Goal: Transaction & Acquisition: Purchase product/service

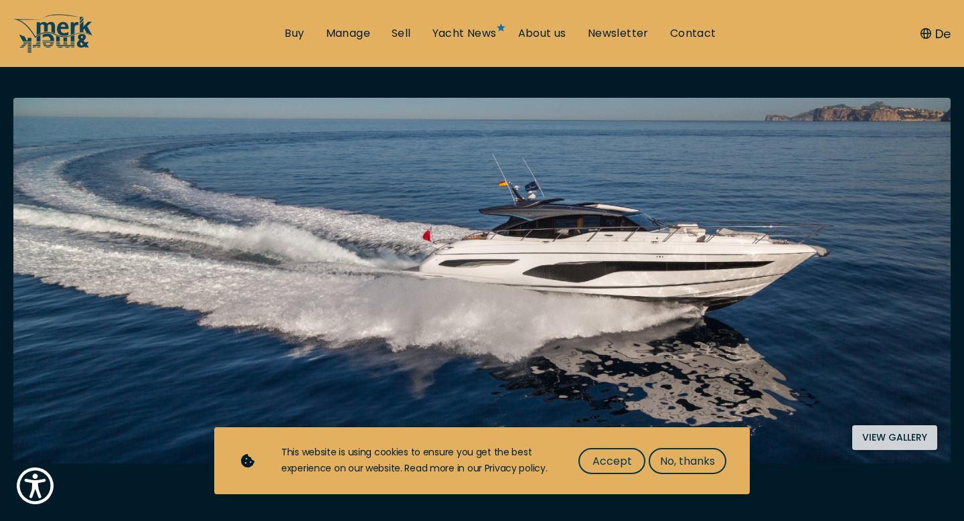
scroll to position [260, 0]
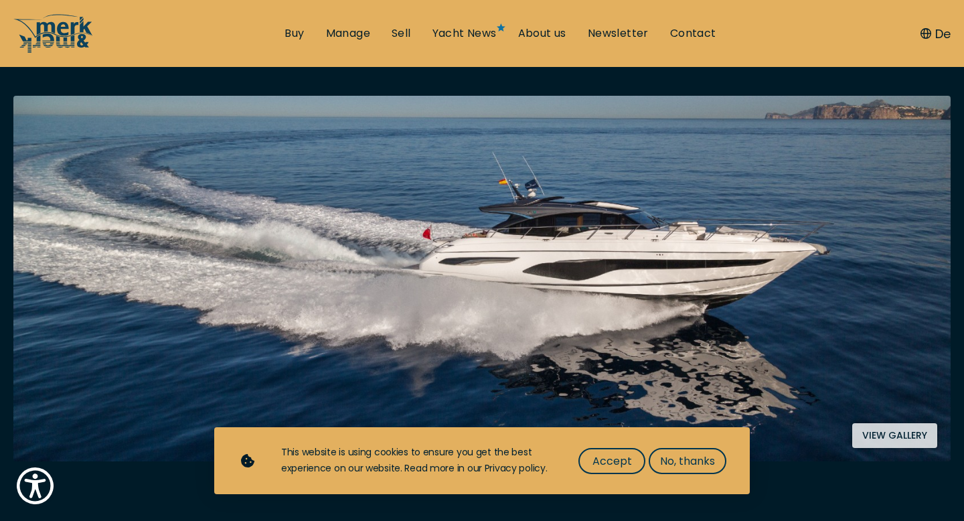
click at [494, 250] on img at bounding box center [482, 279] width 938 height 366
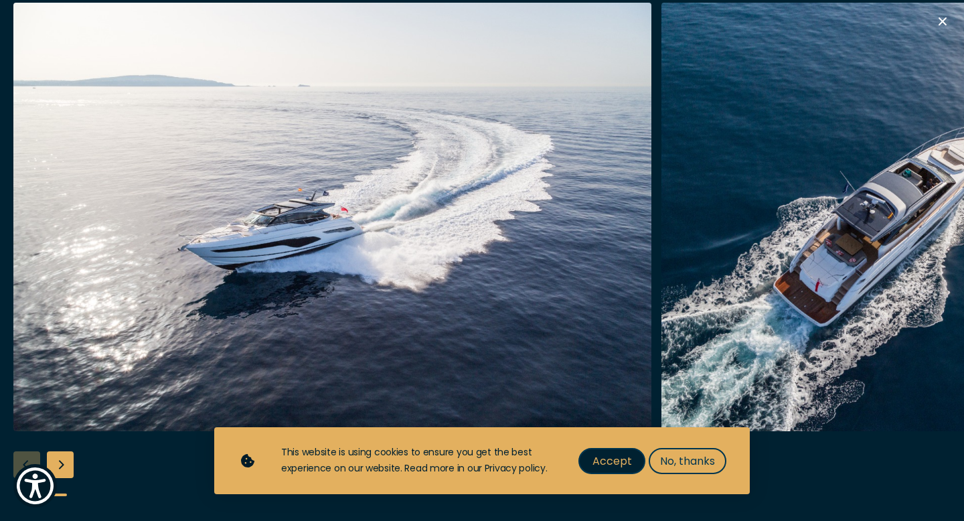
click at [638, 461] on button "Accept" at bounding box center [612, 461] width 67 height 26
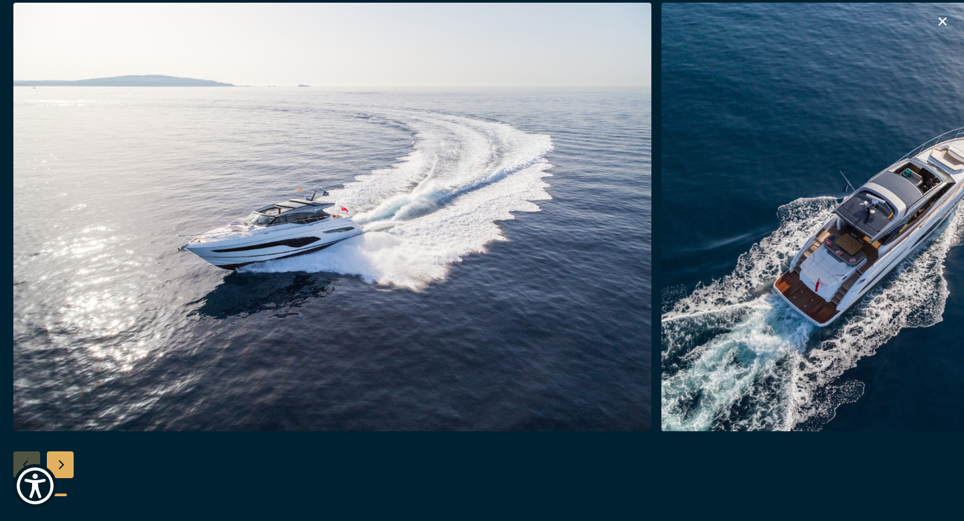
click at [948, 14] on icon "button" at bounding box center [943, 21] width 16 height 16
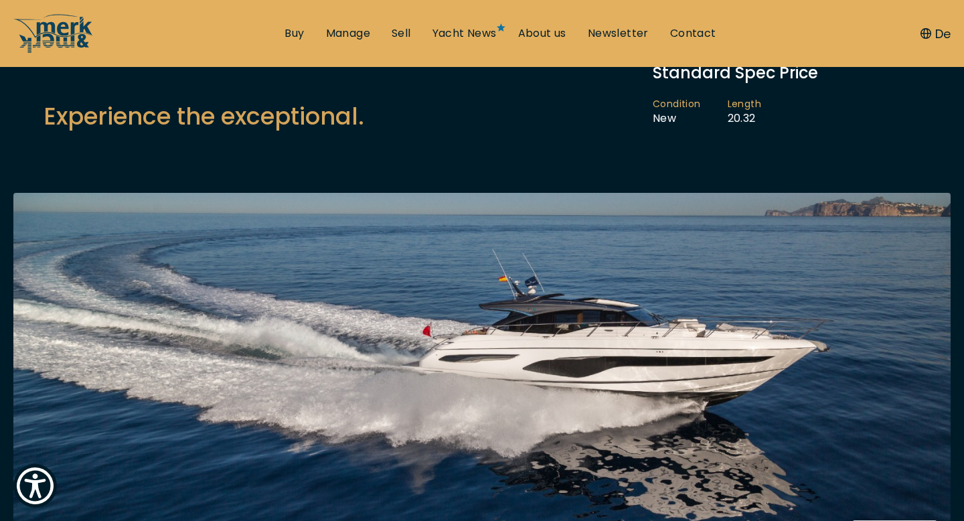
scroll to position [172, 0]
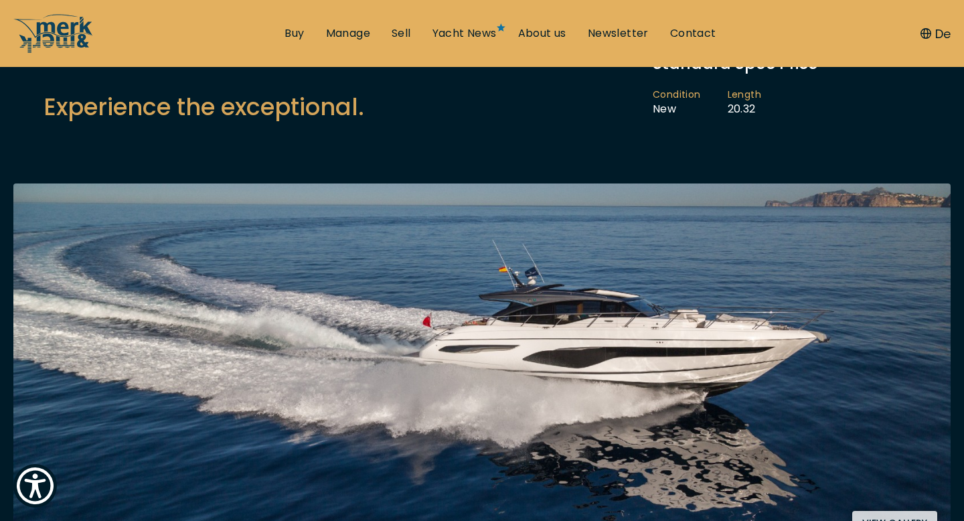
click at [490, 292] on img at bounding box center [482, 366] width 938 height 366
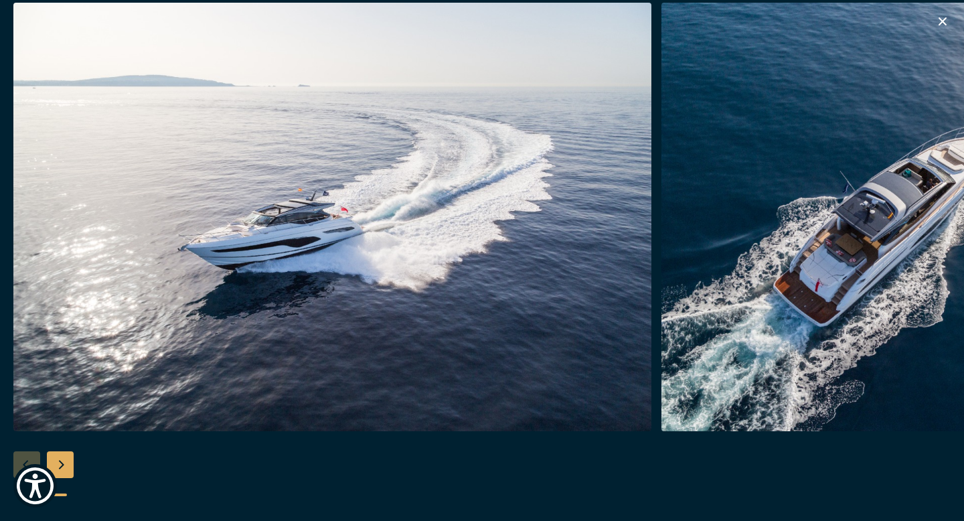
click at [66, 462] on div "Next slide" at bounding box center [60, 464] width 27 height 27
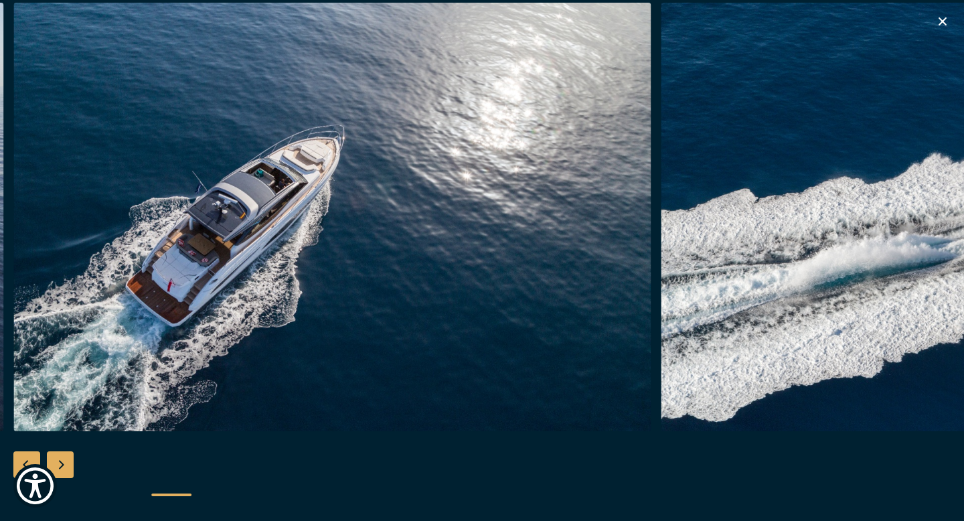
click at [66, 462] on div "Next slide" at bounding box center [60, 464] width 27 height 27
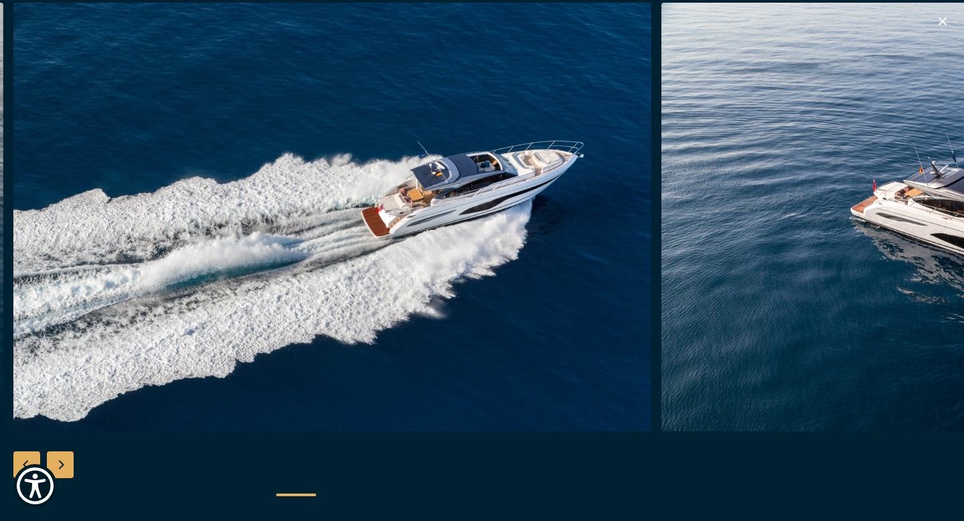
click at [66, 462] on div "Next slide" at bounding box center [60, 464] width 27 height 27
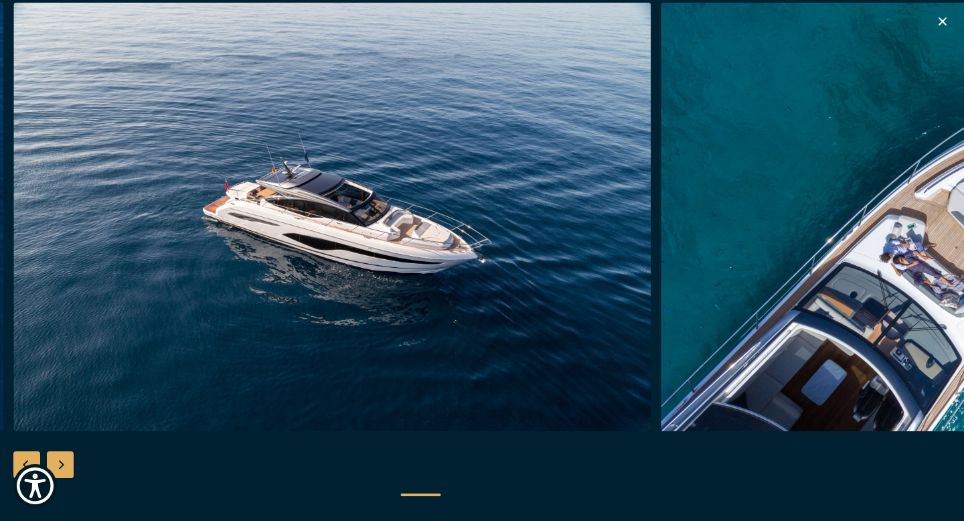
click at [66, 462] on div "Next slide" at bounding box center [60, 464] width 27 height 27
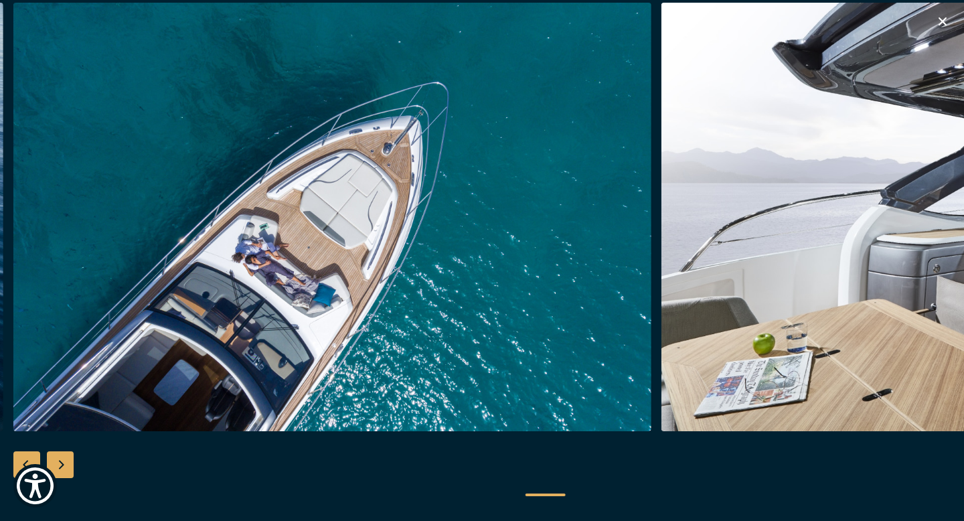
click at [66, 463] on div "Next slide" at bounding box center [60, 464] width 27 height 27
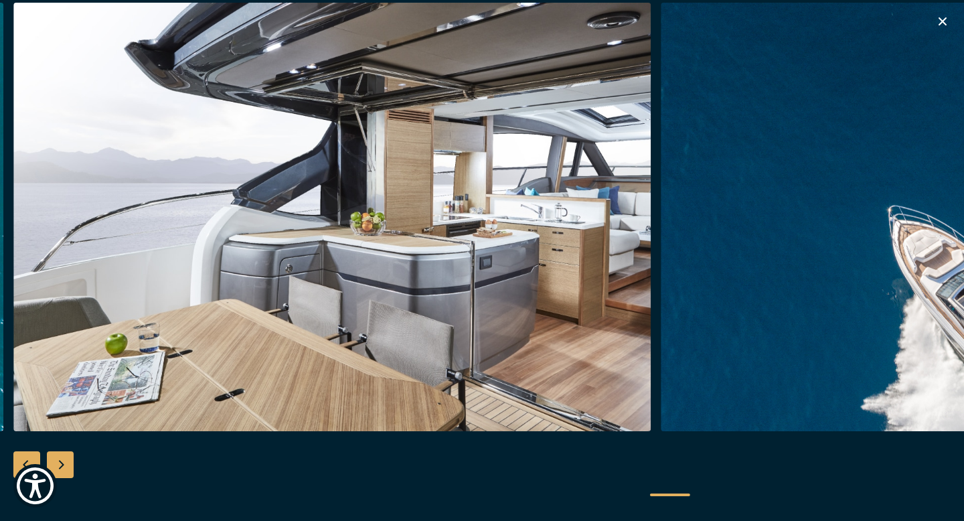
click at [66, 463] on div "Next slide" at bounding box center [60, 464] width 27 height 27
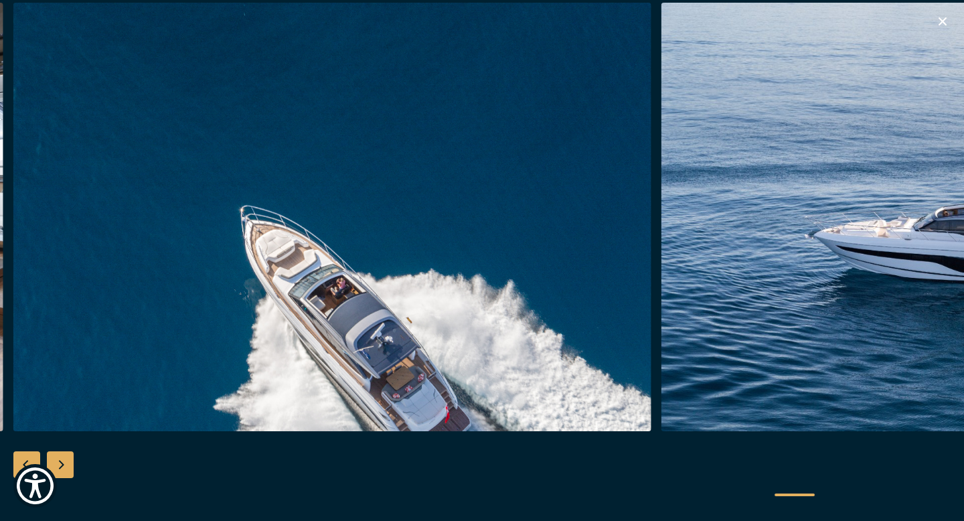
click at [76, 459] on div at bounding box center [482, 261] width 964 height 516
click at [948, 29] on icon "button" at bounding box center [943, 21] width 16 height 16
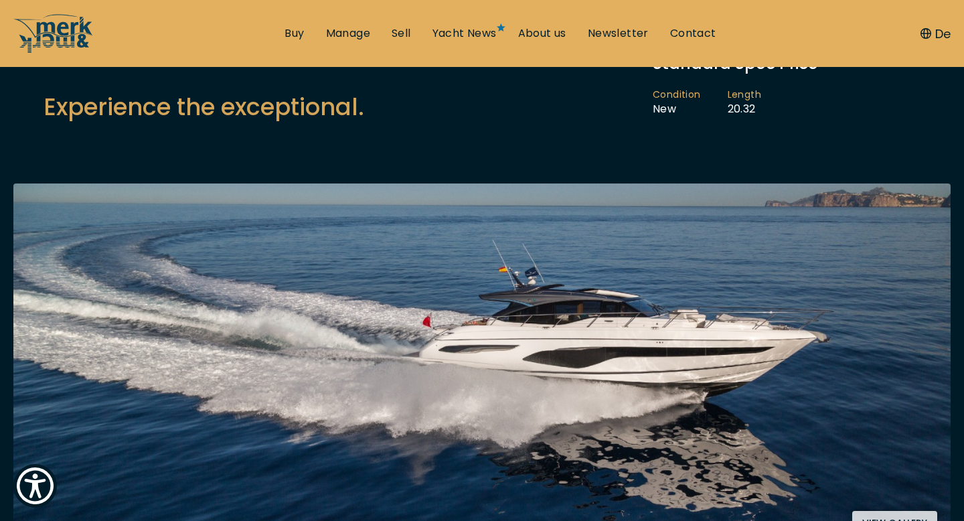
scroll to position [0, 0]
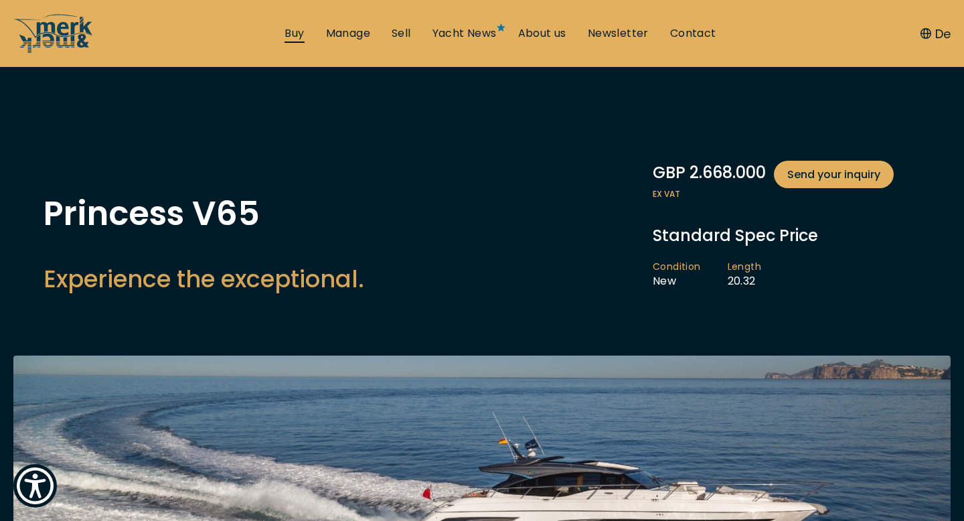
click at [297, 38] on link "Buy" at bounding box center [294, 33] width 19 height 15
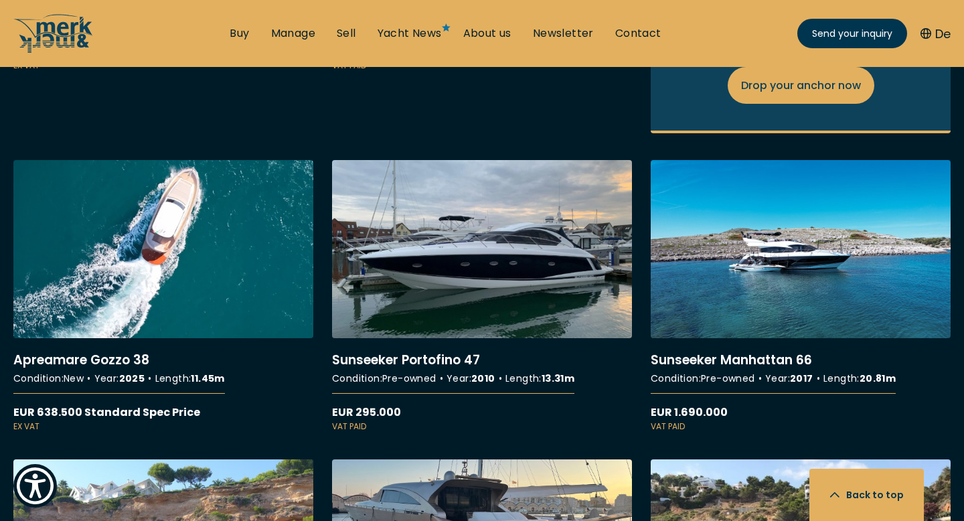
scroll to position [1775, 0]
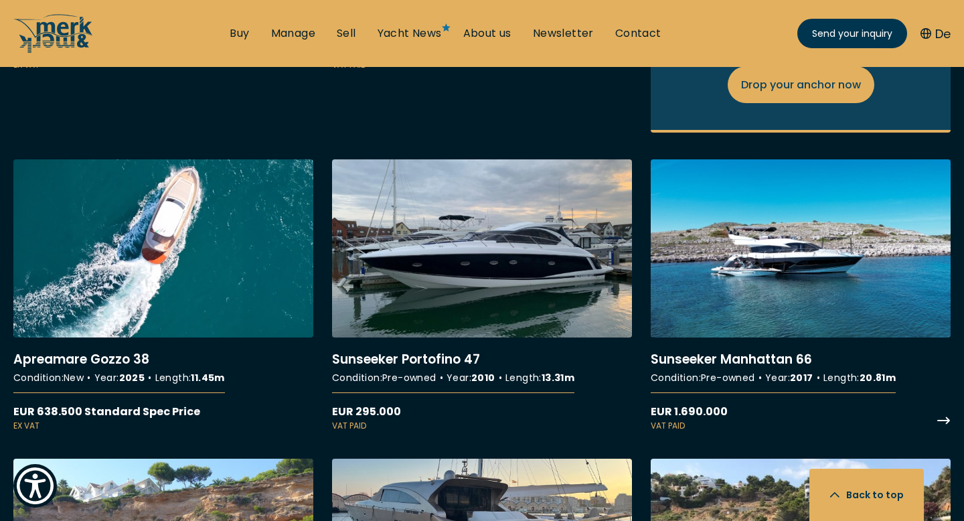
click at [860, 242] on link "More details about Sunseeker Manhattan 66" at bounding box center [801, 295] width 300 height 273
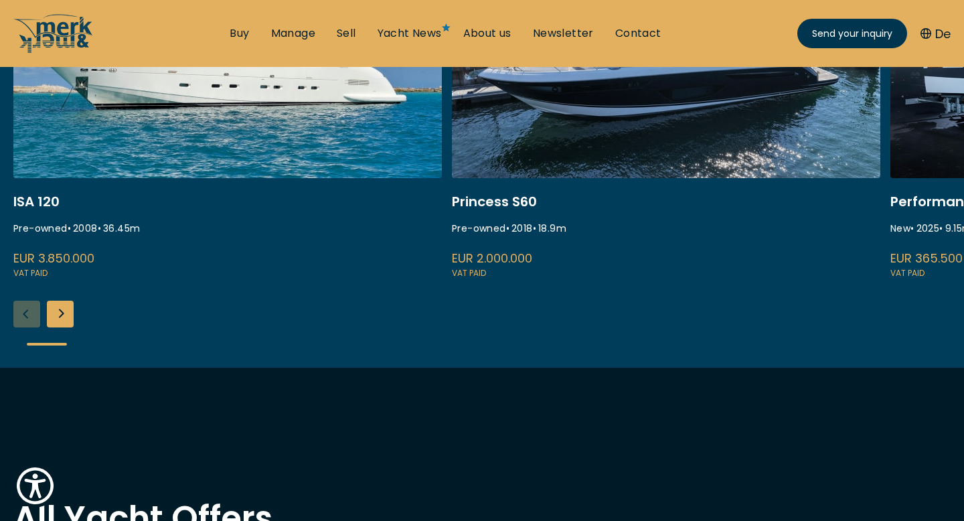
scroll to position [0, 0]
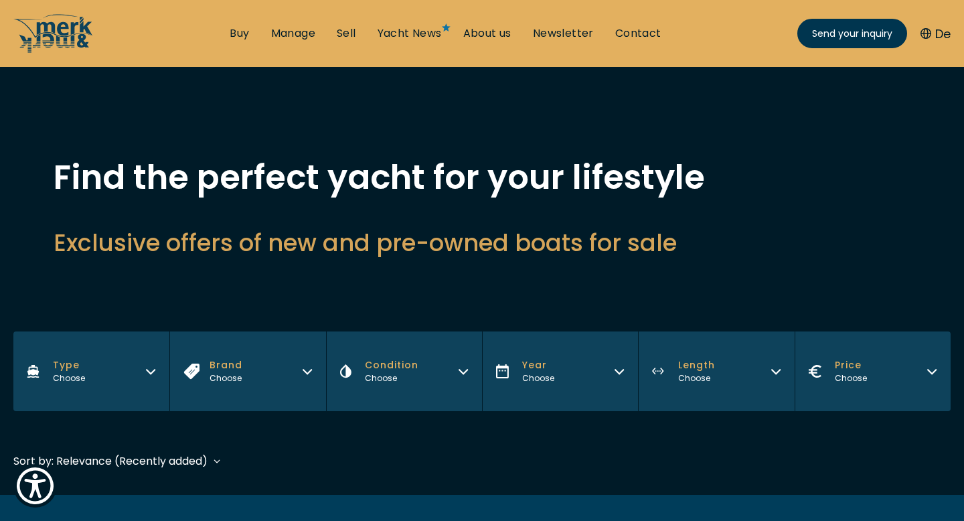
click at [544, 363] on span "Year" at bounding box center [538, 365] width 32 height 14
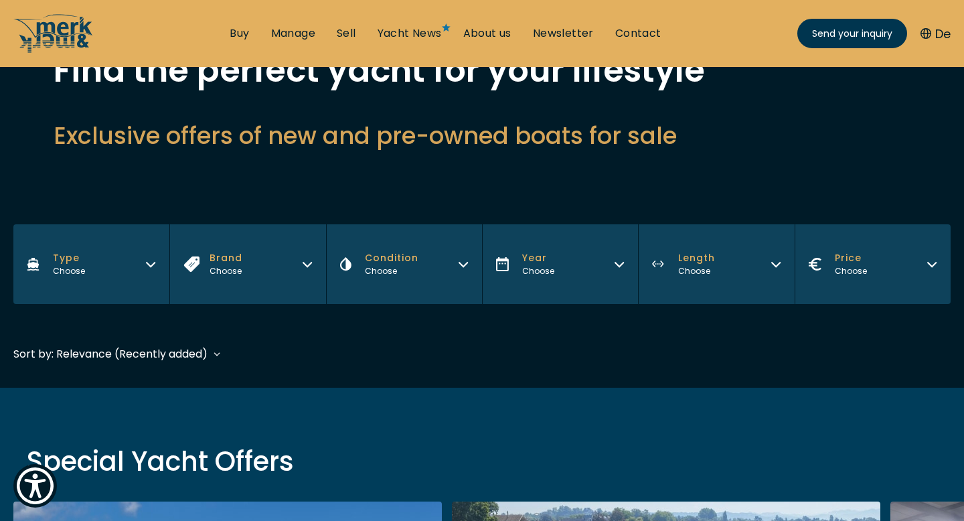
scroll to position [110, 0]
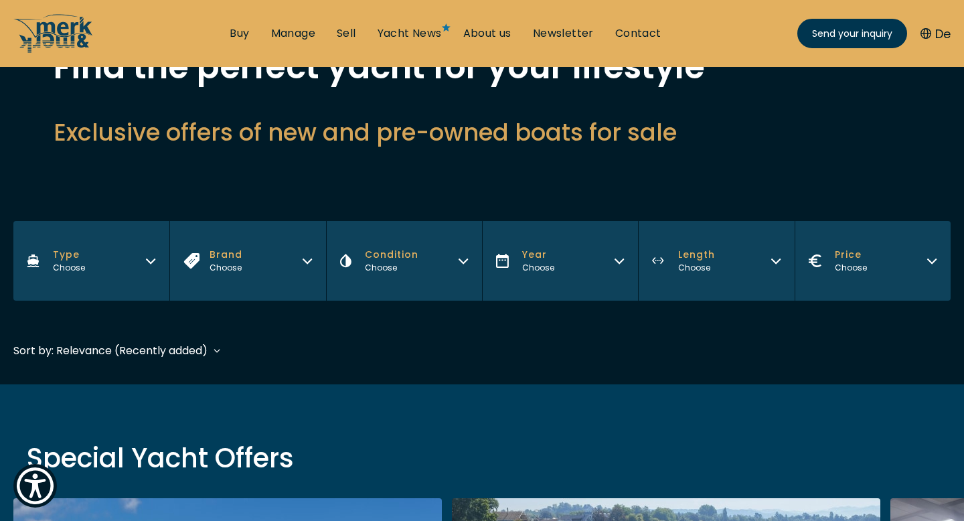
click at [567, 290] on button "Year Choose" at bounding box center [560, 261] width 156 height 80
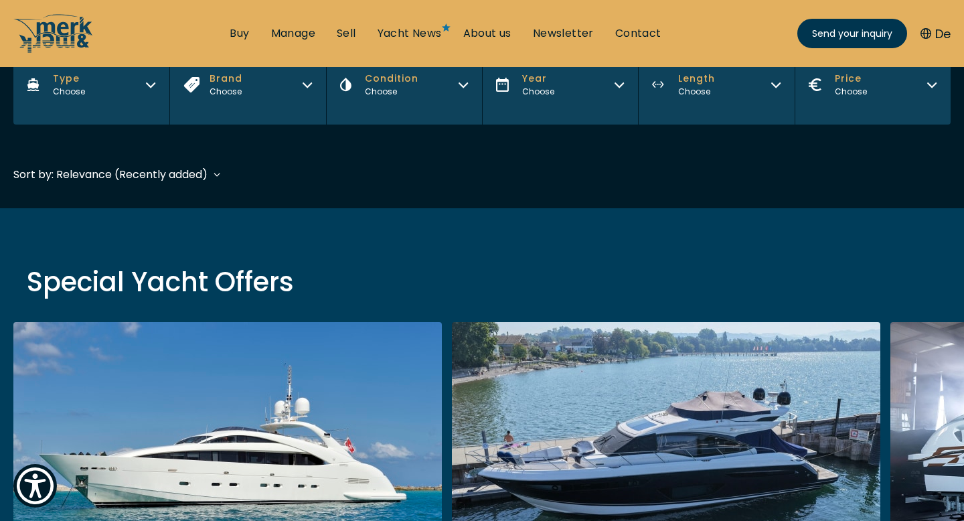
scroll to position [291, 0]
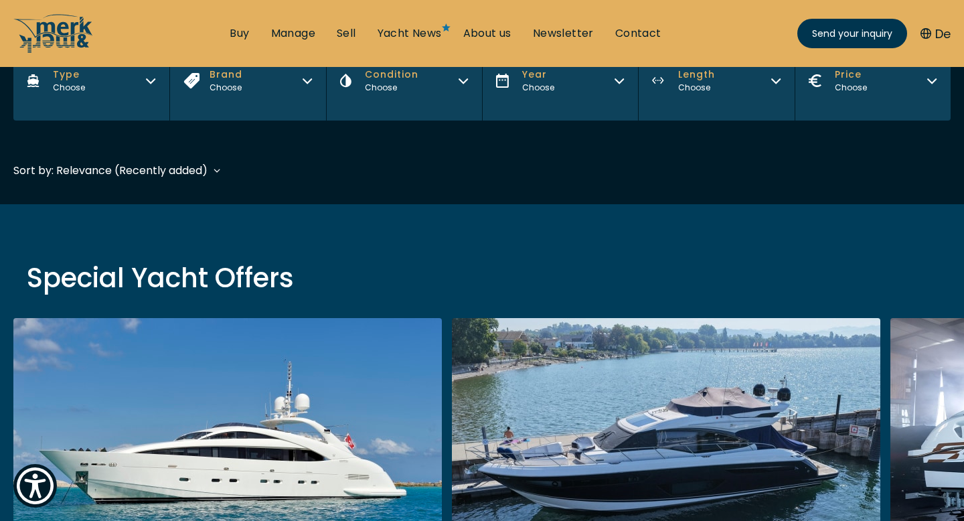
click at [547, 108] on button "Year Choose" at bounding box center [560, 81] width 156 height 80
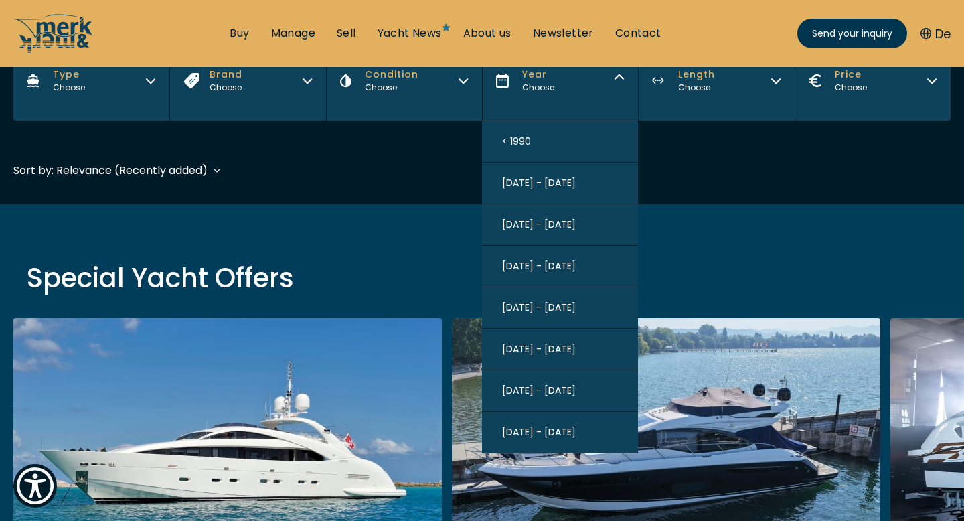
click at [538, 433] on span "2020 - 2025" at bounding box center [539, 432] width 74 height 14
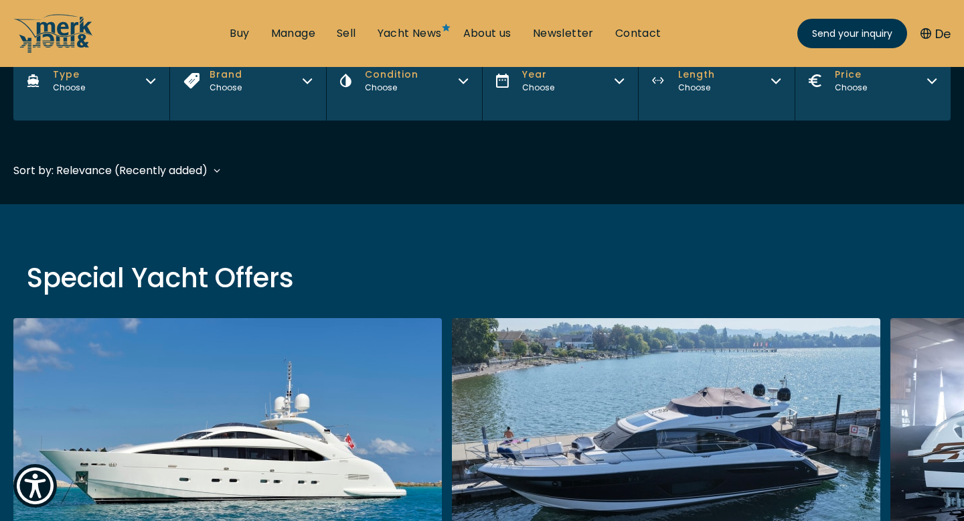
scroll to position [331, 0]
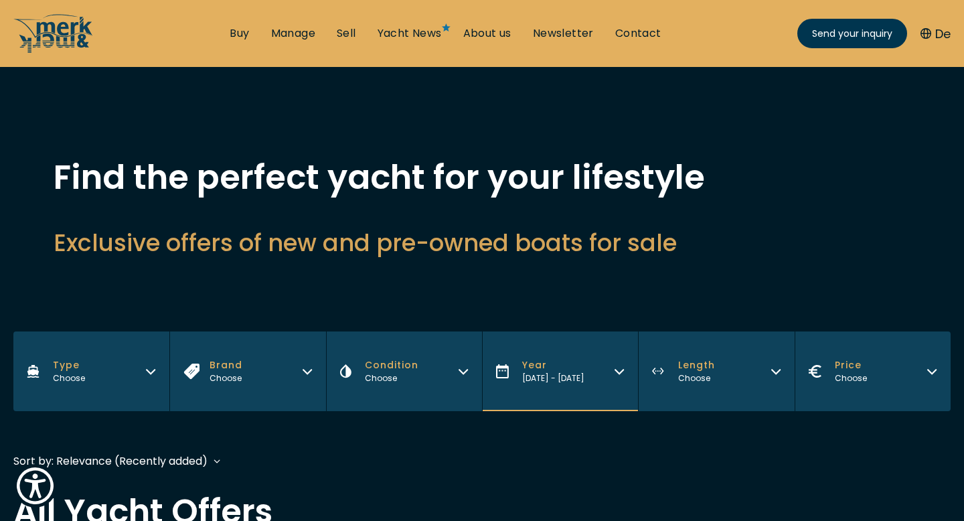
click at [119, 383] on button "Type Choose" at bounding box center [91, 371] width 156 height 80
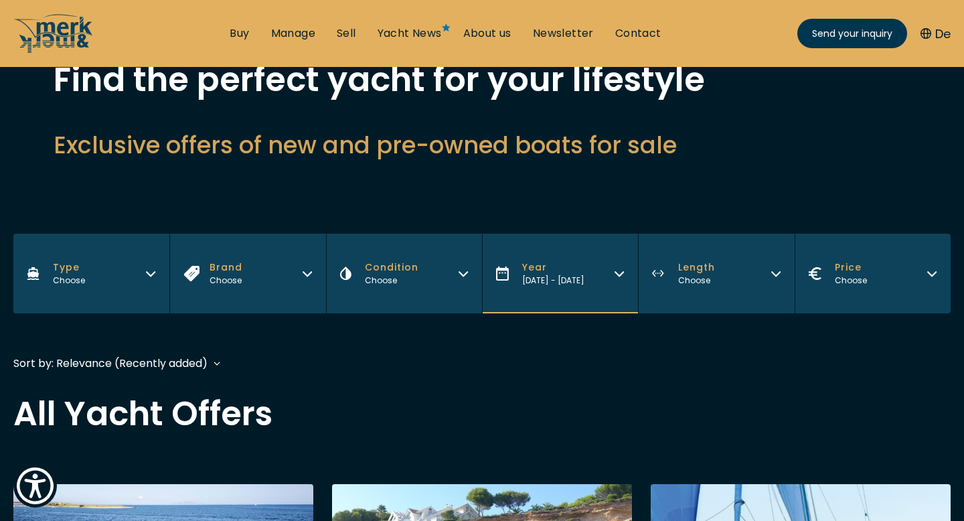
scroll to position [113, 0]
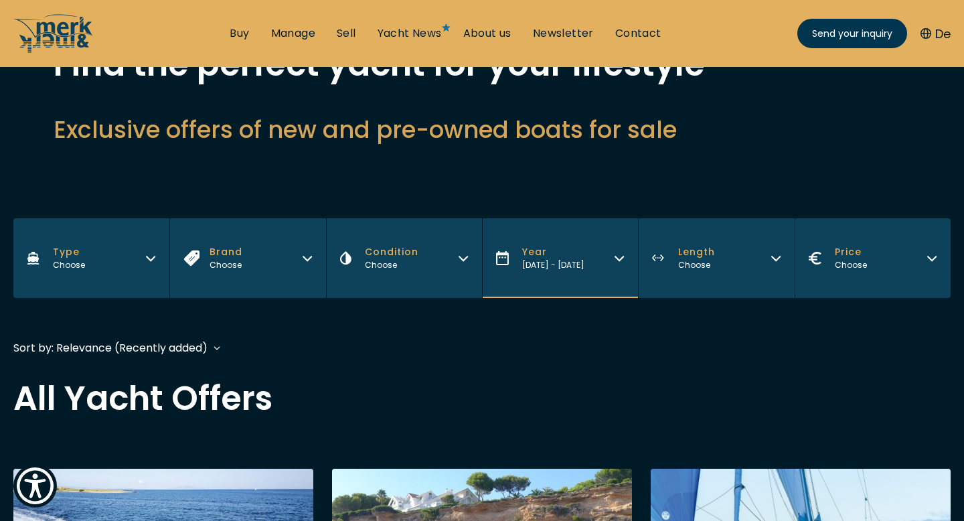
click at [118, 228] on button "Type Choose" at bounding box center [91, 258] width 156 height 80
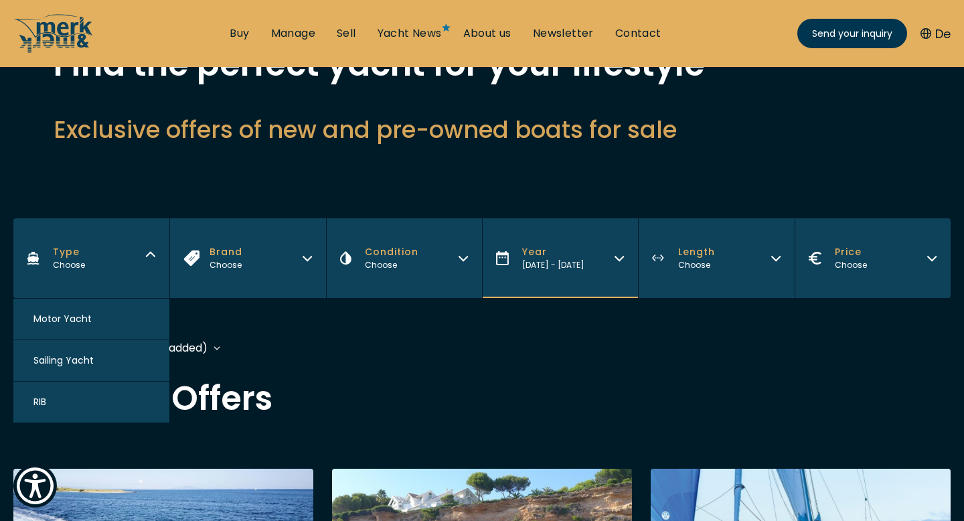
click at [75, 317] on span "Motor Yacht" at bounding box center [62, 319] width 58 height 14
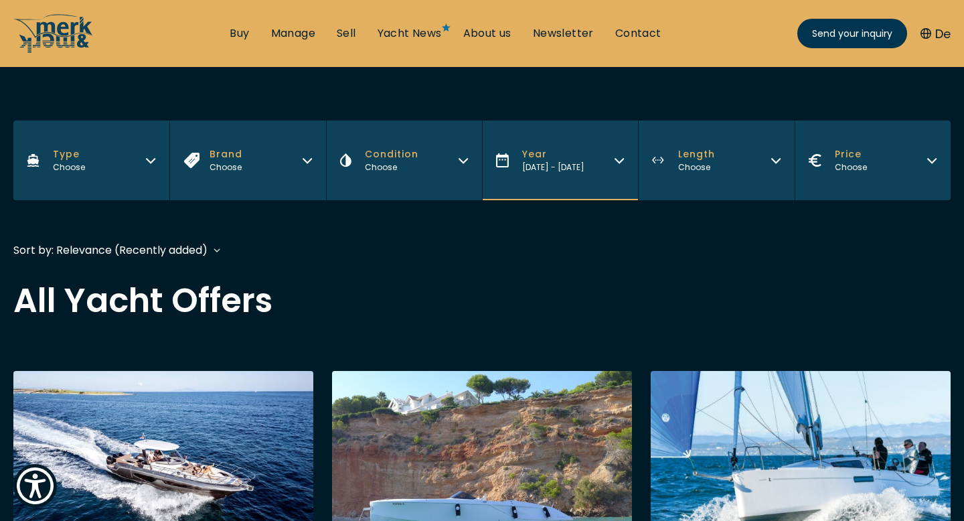
scroll to position [331, 0]
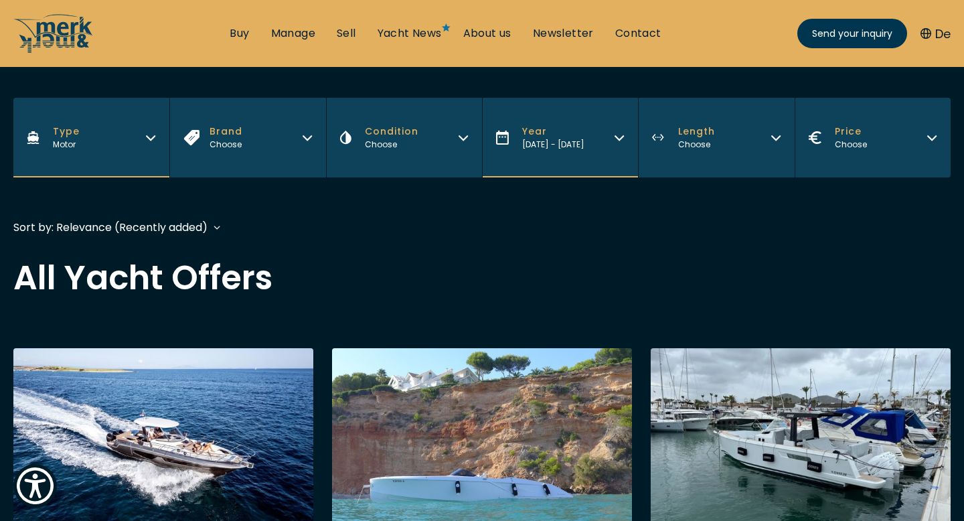
scroll to position [252, 0]
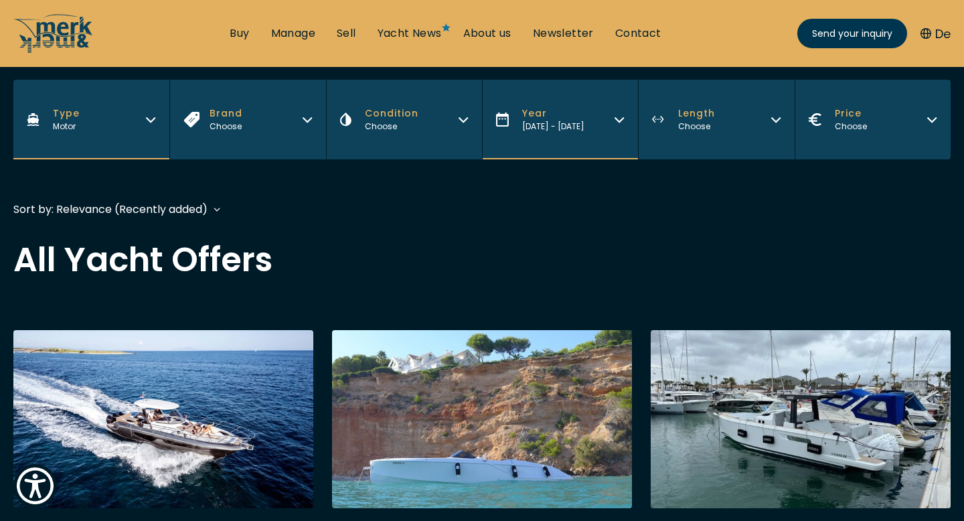
click at [160, 209] on div "Sort by: Relevance (Recently added) Relevance (Recently added) Year (Oldest fir…" at bounding box center [110, 209] width 194 height 17
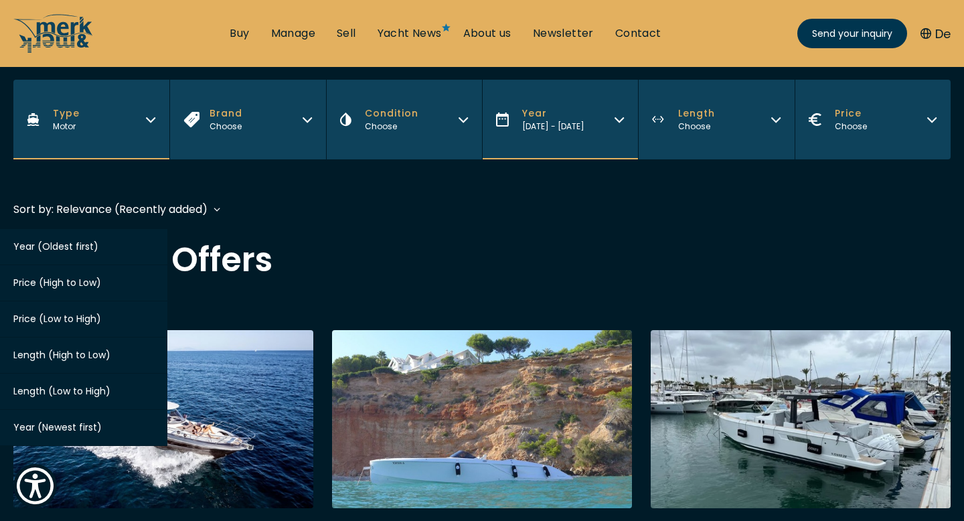
click at [68, 278] on span "Price (High to Low)" at bounding box center [57, 282] width 88 height 13
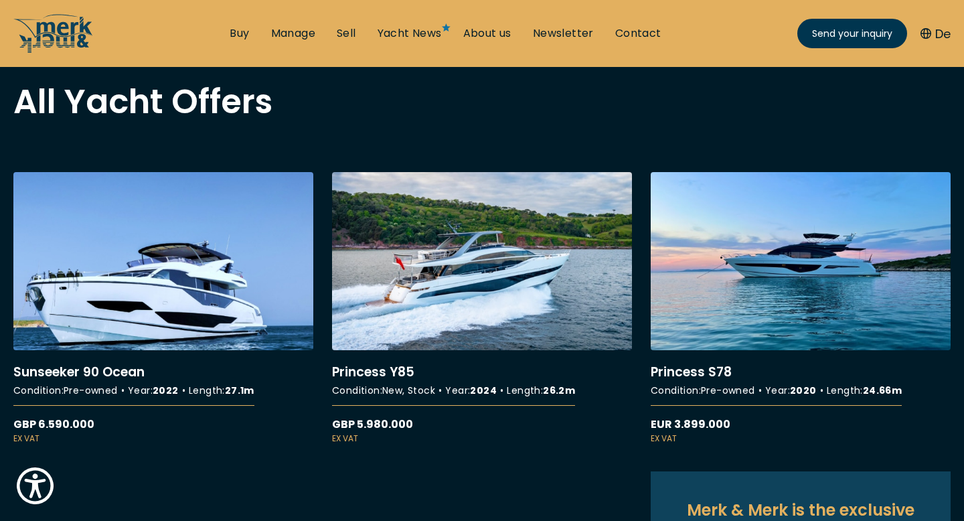
scroll to position [408, 0]
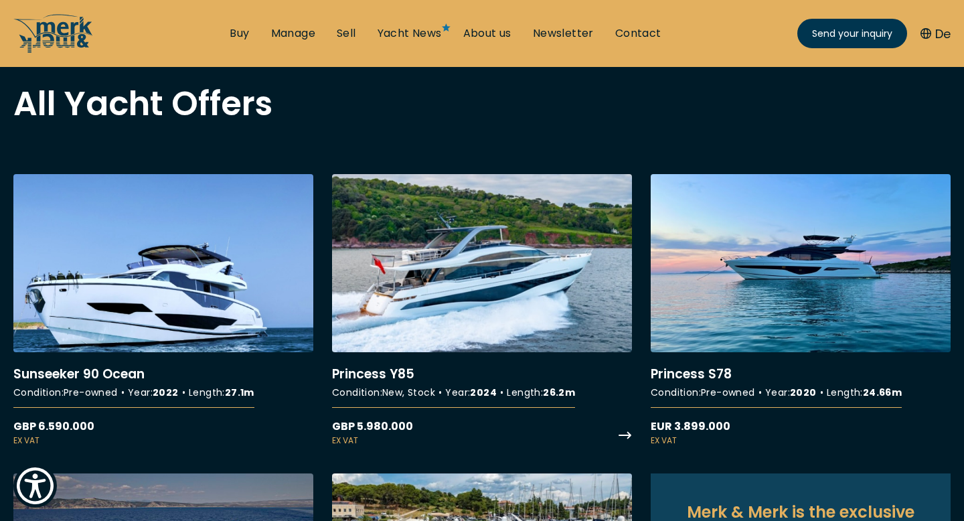
click at [481, 242] on link "More details about Princess Y85" at bounding box center [482, 310] width 300 height 273
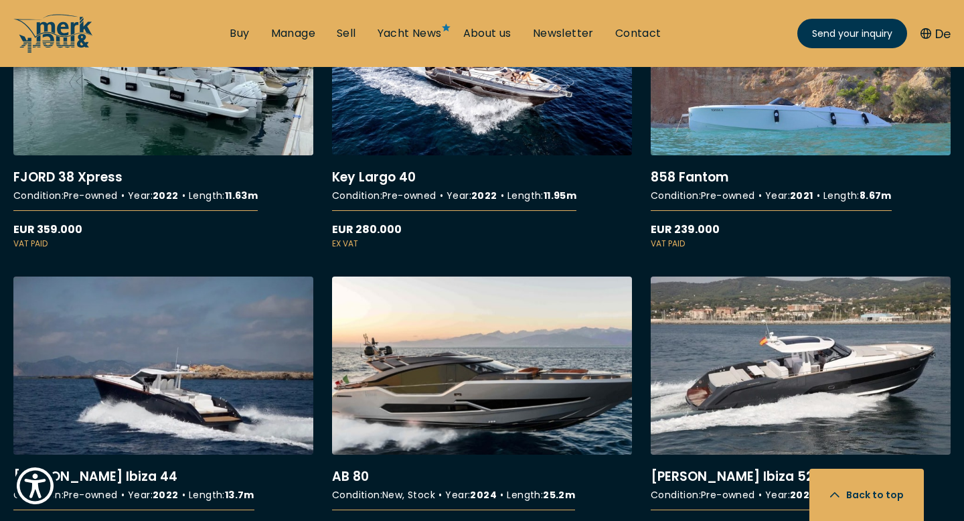
scroll to position [1864, 0]
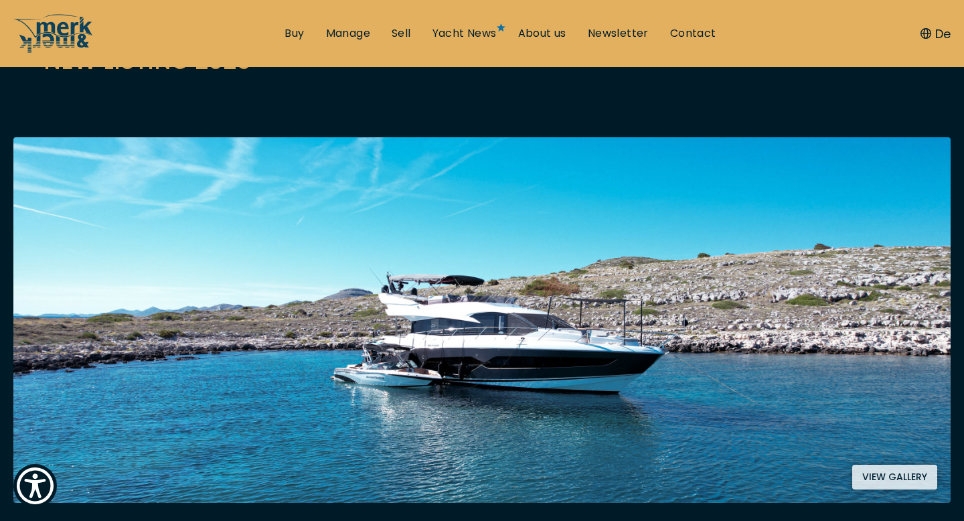
scroll to position [188, 0]
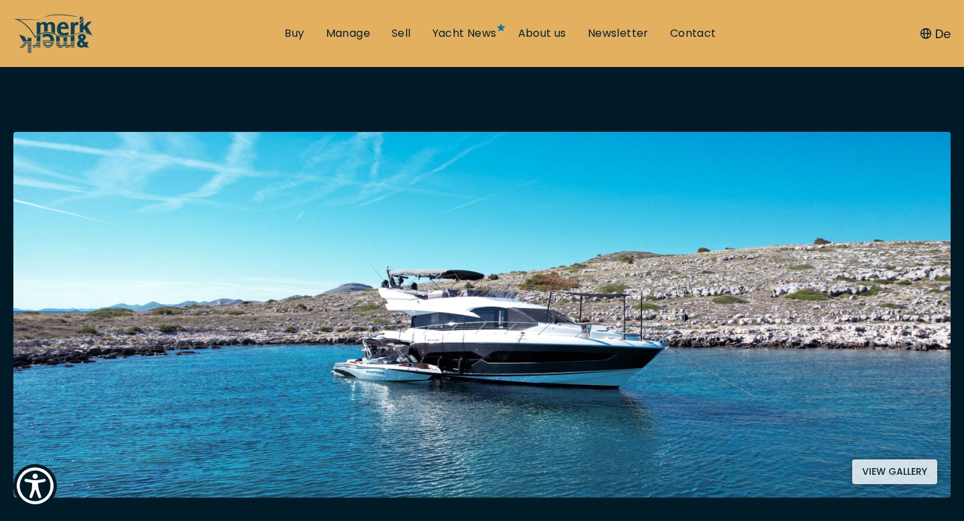
click at [402, 380] on img at bounding box center [482, 315] width 938 height 366
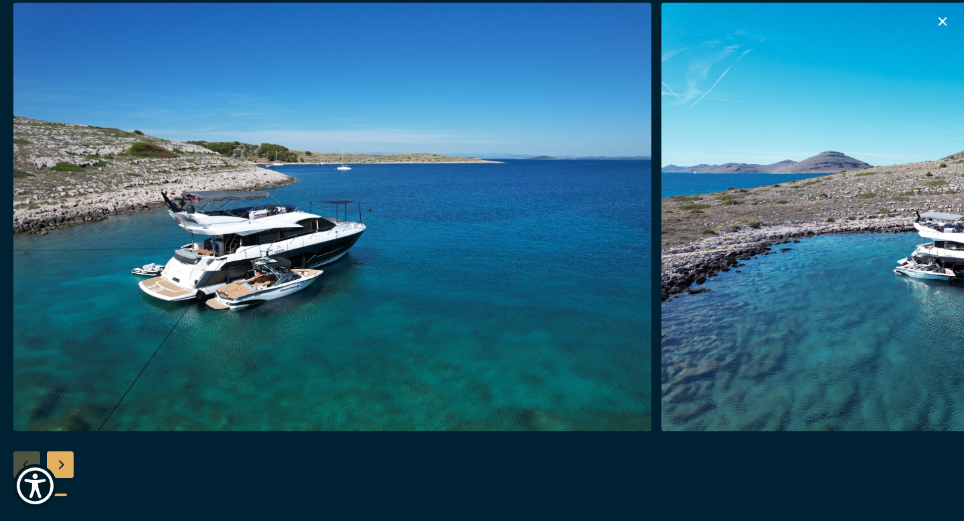
click at [294, 322] on img "button" at bounding box center [332, 217] width 638 height 429
click at [58, 473] on div "Next slide" at bounding box center [60, 464] width 27 height 27
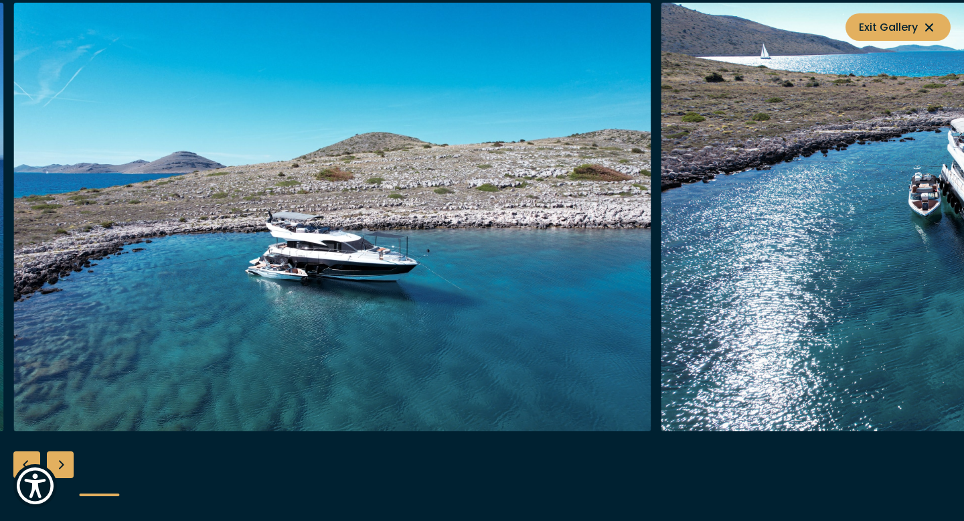
click at [58, 473] on div "Next slide" at bounding box center [60, 464] width 27 height 27
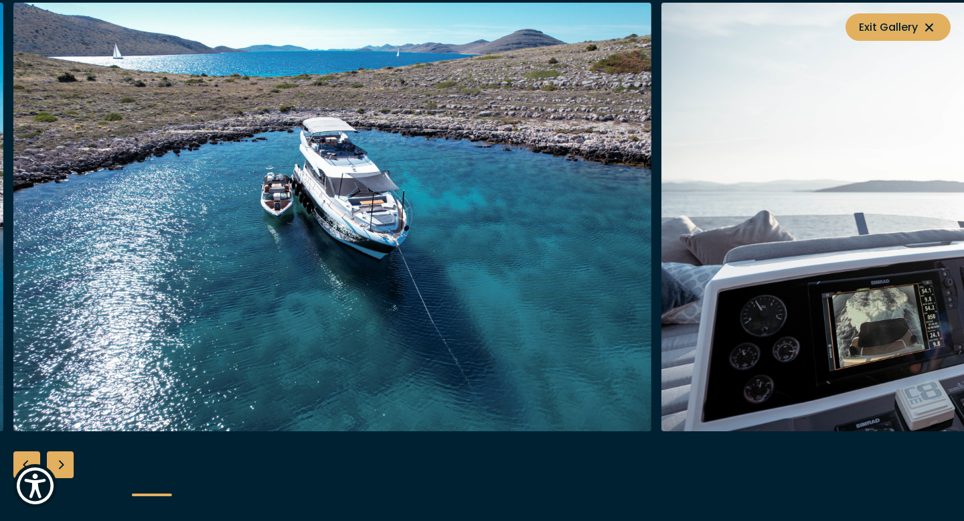
click at [58, 473] on div "Next slide" at bounding box center [60, 464] width 27 height 27
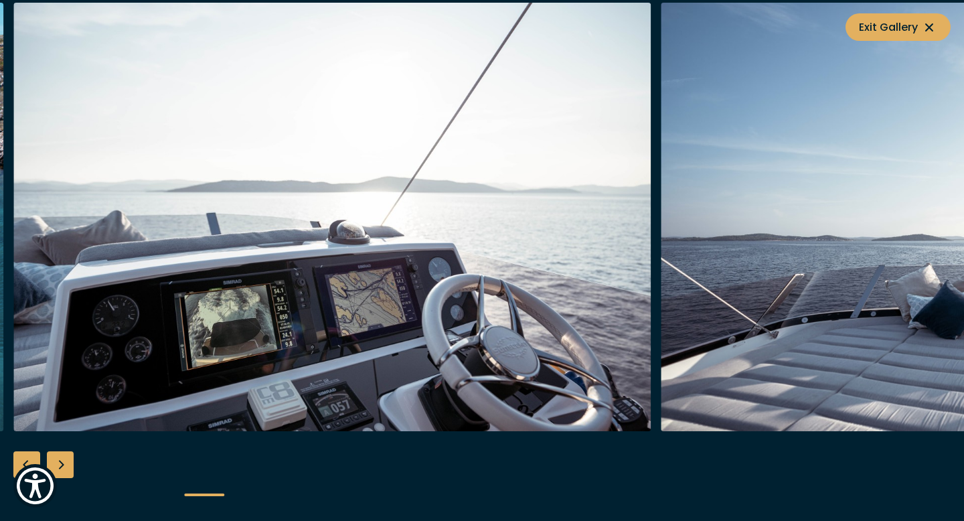
click at [58, 473] on div "Next slide" at bounding box center [60, 464] width 27 height 27
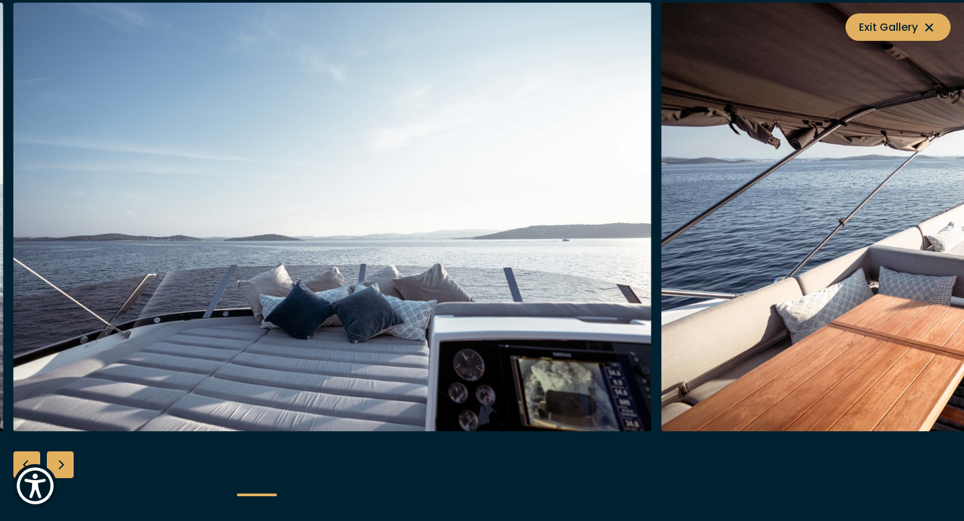
click at [58, 473] on div "Next slide" at bounding box center [60, 464] width 27 height 27
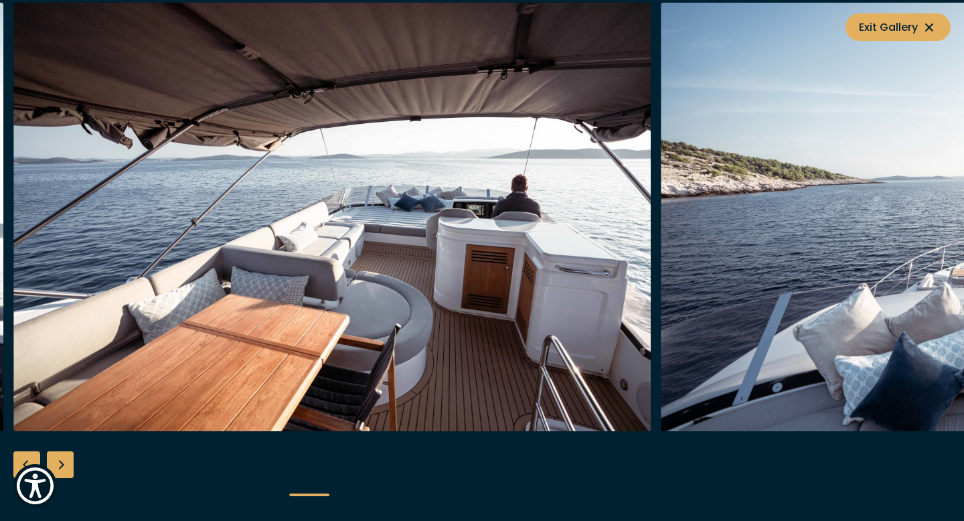
click at [58, 473] on div "Next slide" at bounding box center [60, 464] width 27 height 27
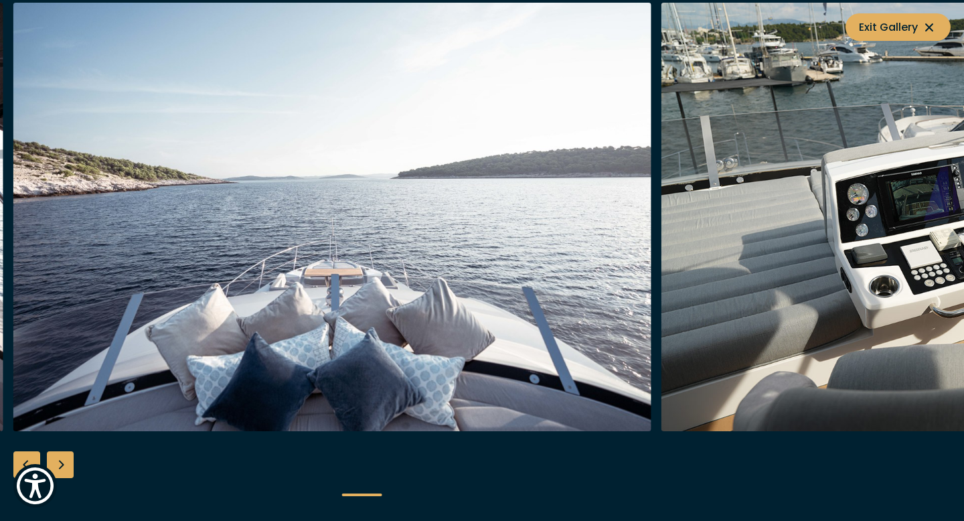
click at [58, 473] on div "Next slide" at bounding box center [60, 464] width 27 height 27
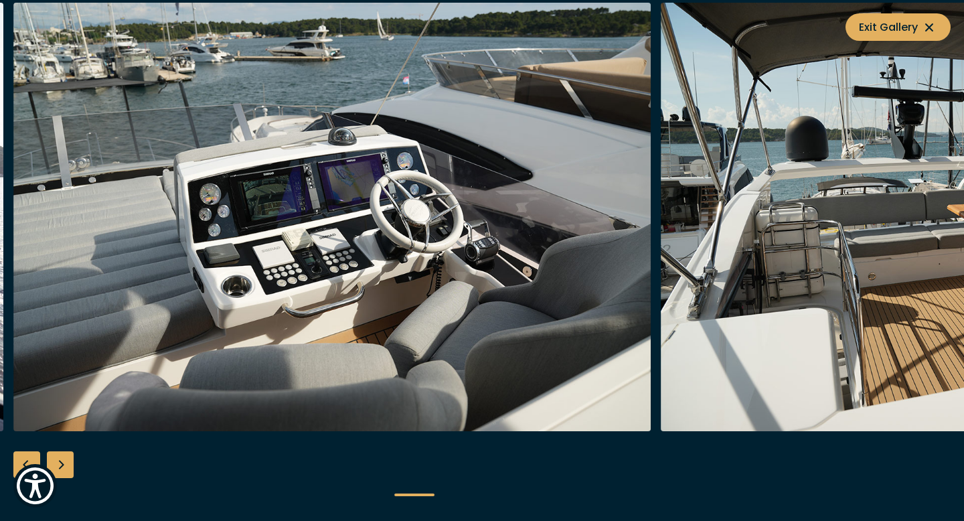
click at [58, 473] on div "Next slide" at bounding box center [60, 464] width 27 height 27
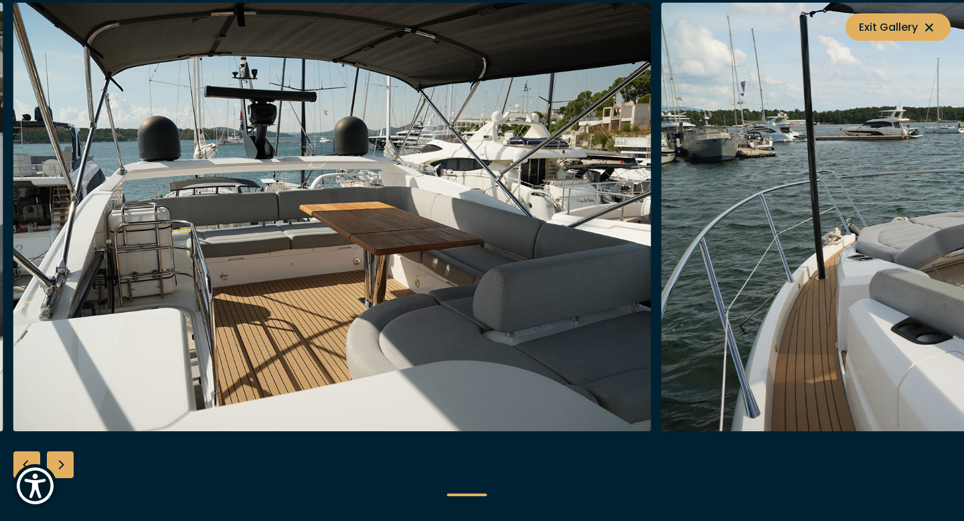
click at [58, 473] on div "Next slide" at bounding box center [60, 464] width 27 height 27
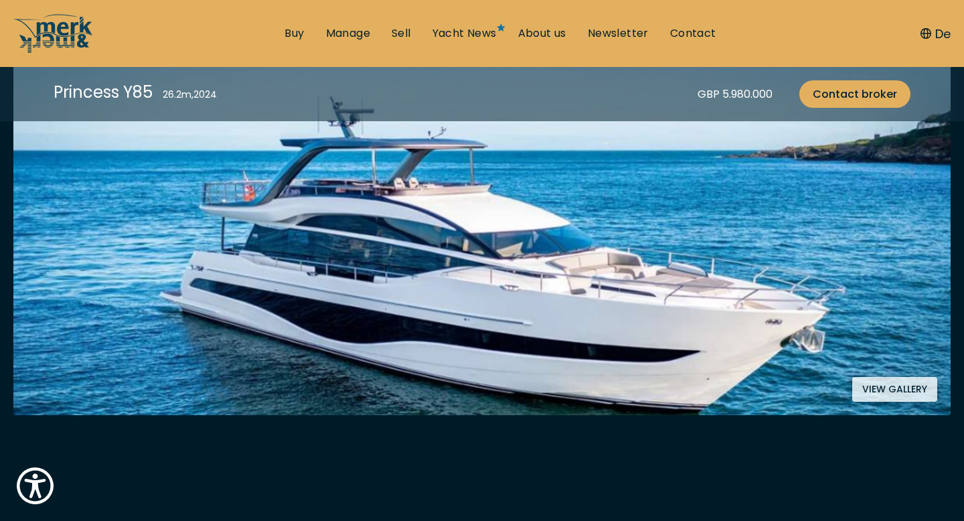
scroll to position [269, 0]
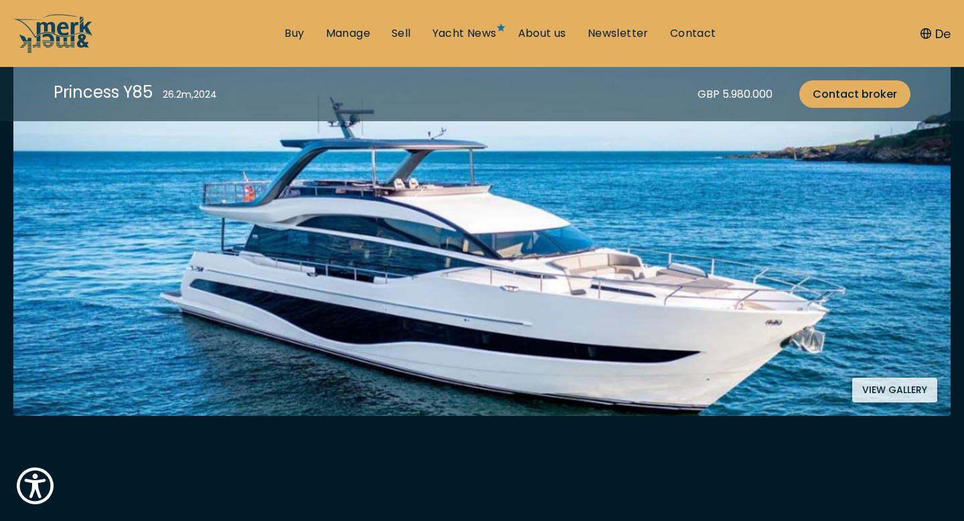
click at [631, 277] on img at bounding box center [482, 233] width 938 height 366
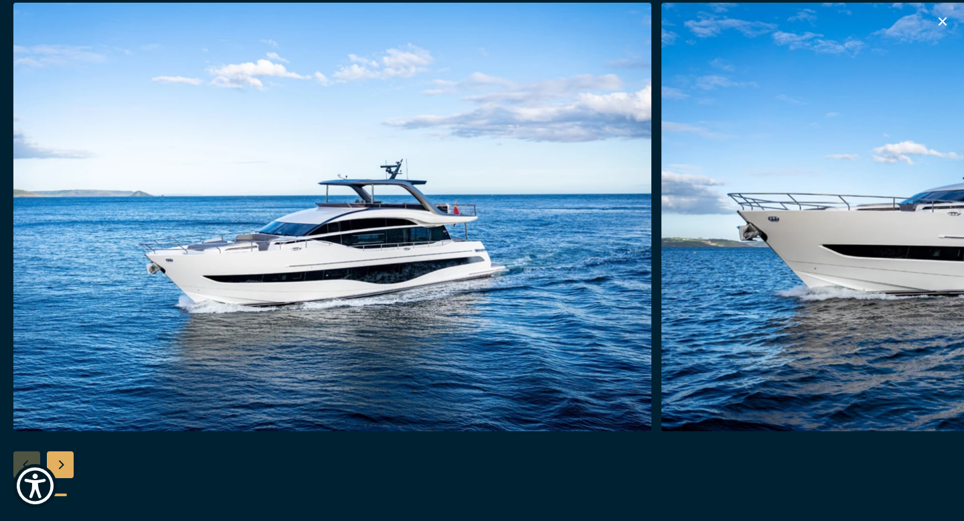
click at [826, 313] on img "button" at bounding box center [981, 217] width 638 height 429
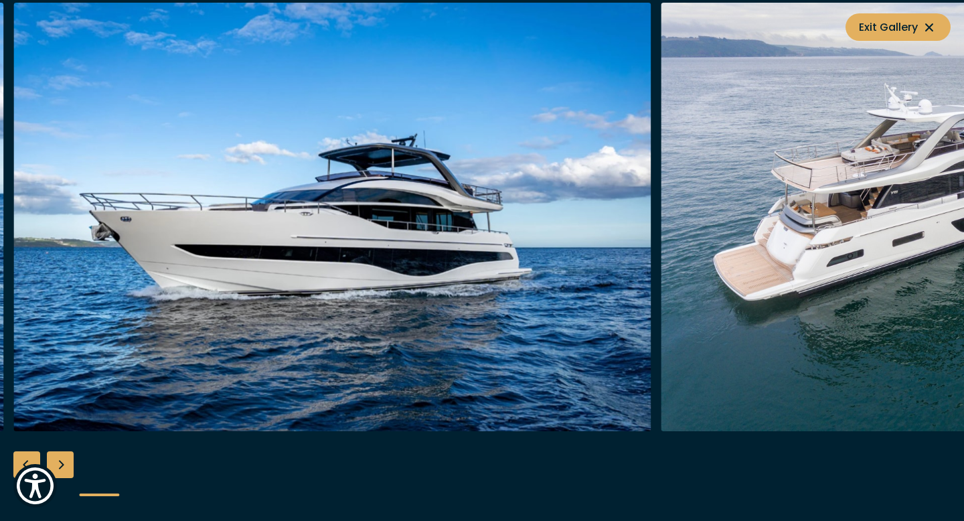
click at [62, 465] on div "Next slide" at bounding box center [60, 464] width 27 height 27
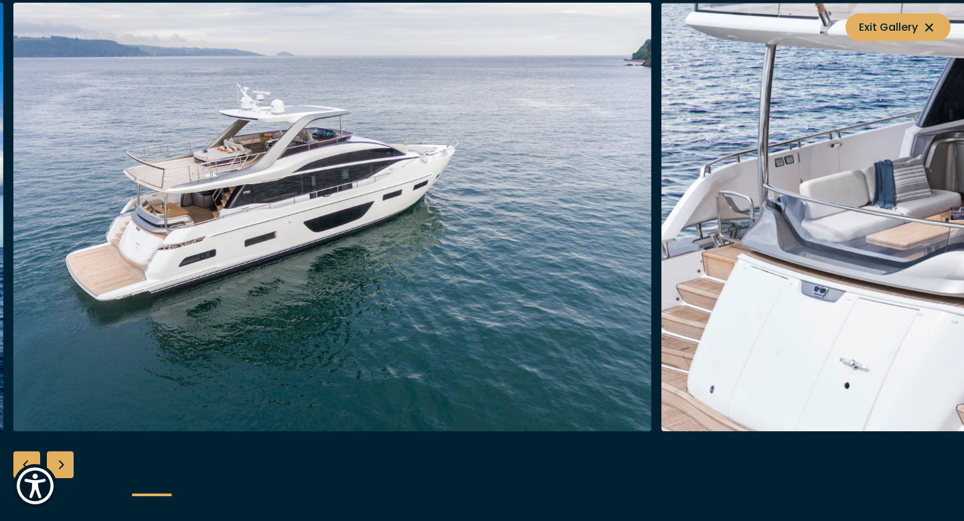
click at [62, 465] on div "Next slide" at bounding box center [60, 464] width 27 height 27
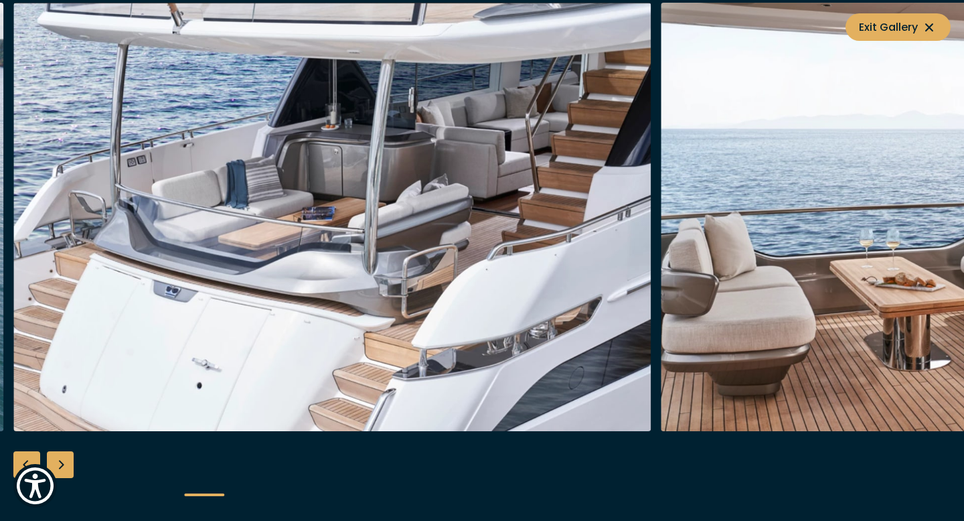
click at [62, 465] on div "Next slide" at bounding box center [60, 464] width 27 height 27
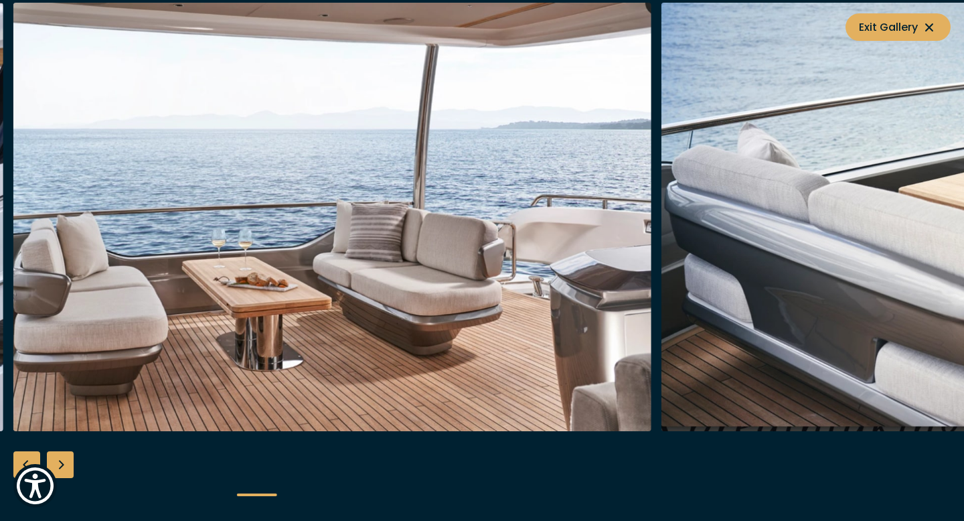
click at [62, 465] on div "Next slide" at bounding box center [60, 464] width 27 height 27
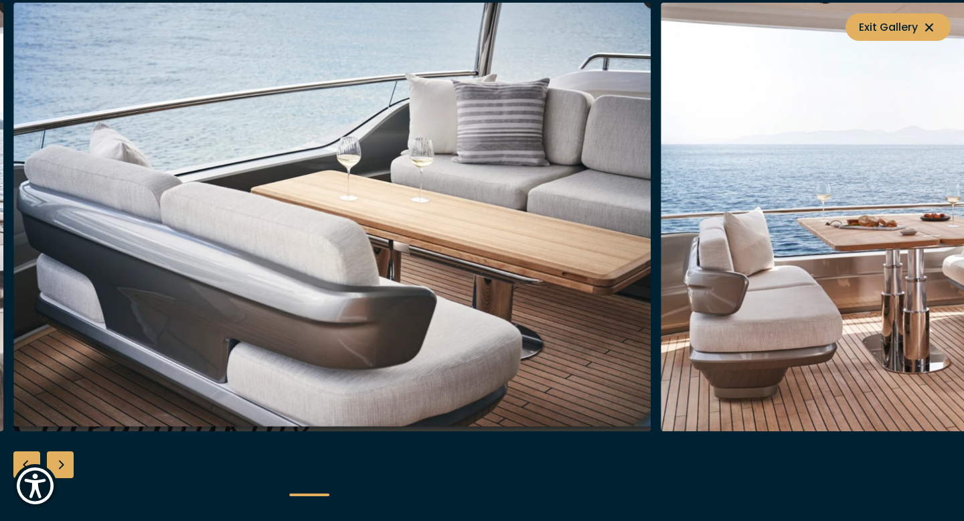
click at [62, 465] on div "Next slide" at bounding box center [60, 464] width 27 height 27
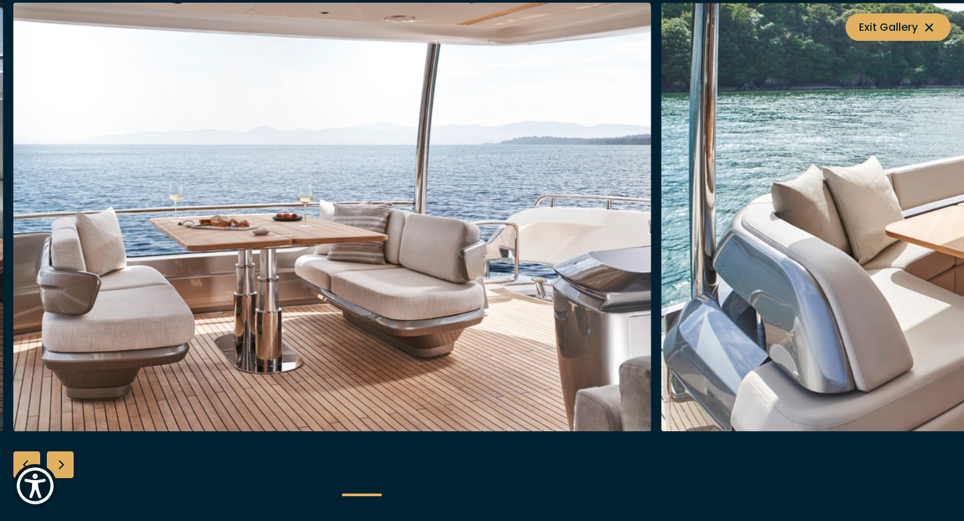
click at [62, 465] on div "Next slide" at bounding box center [60, 464] width 27 height 27
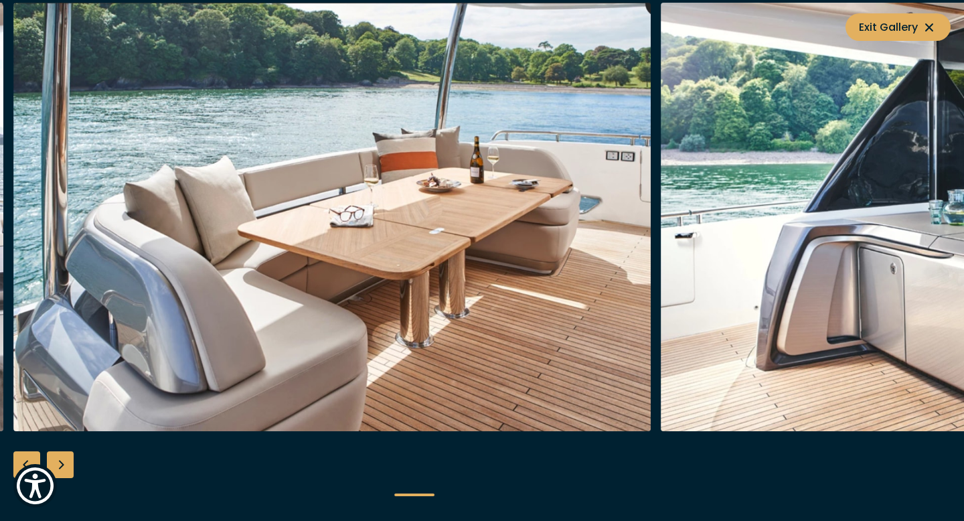
click at [62, 465] on div "Next slide" at bounding box center [60, 464] width 27 height 27
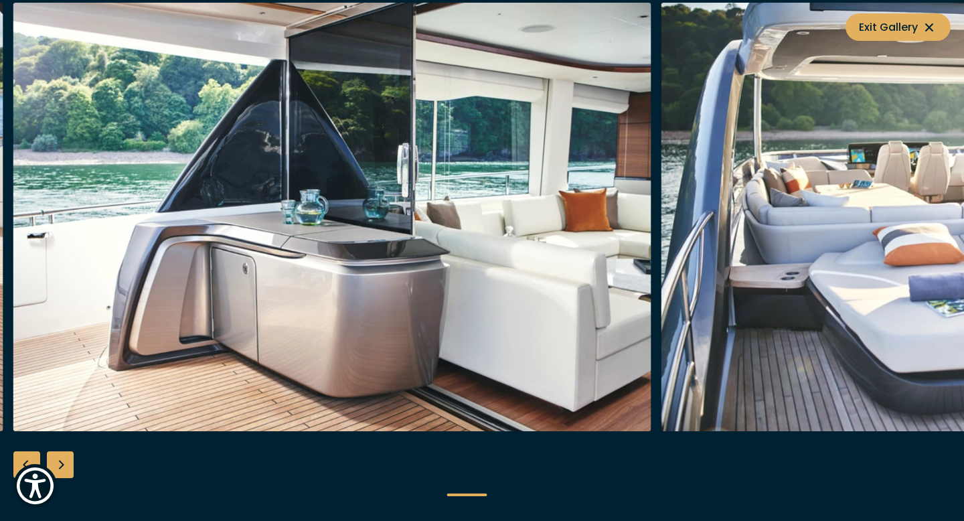
click at [62, 465] on div "Next slide" at bounding box center [60, 464] width 27 height 27
